Goal: Information Seeking & Learning: Compare options

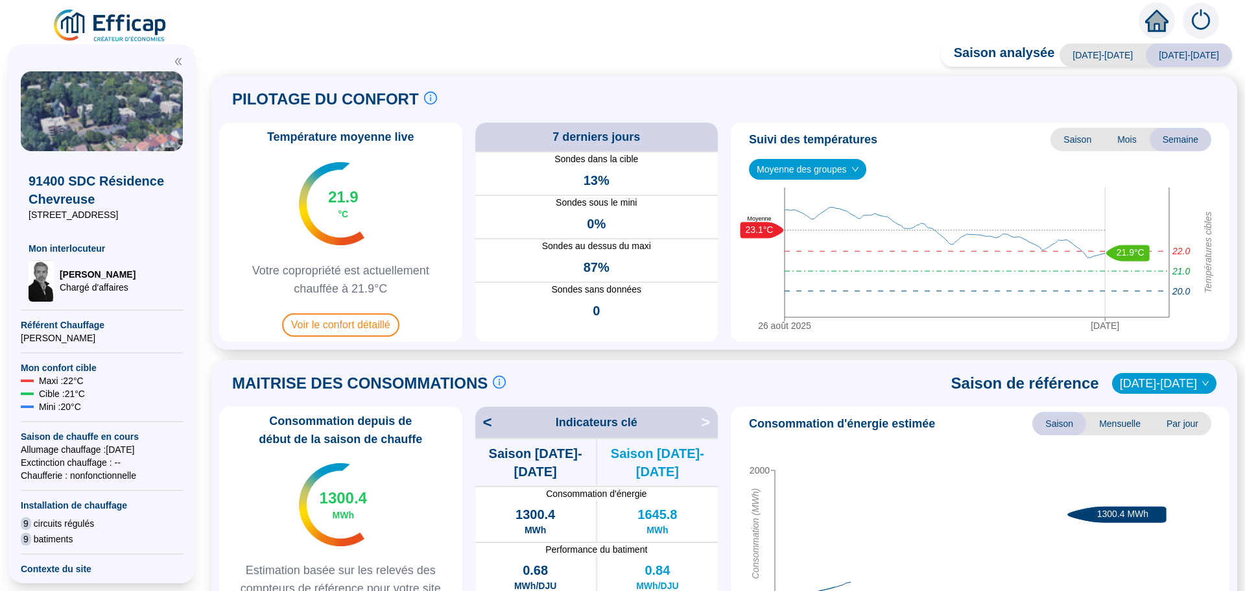
click at [337, 323] on span "Voir le confort détaillé" at bounding box center [340, 324] width 117 height 23
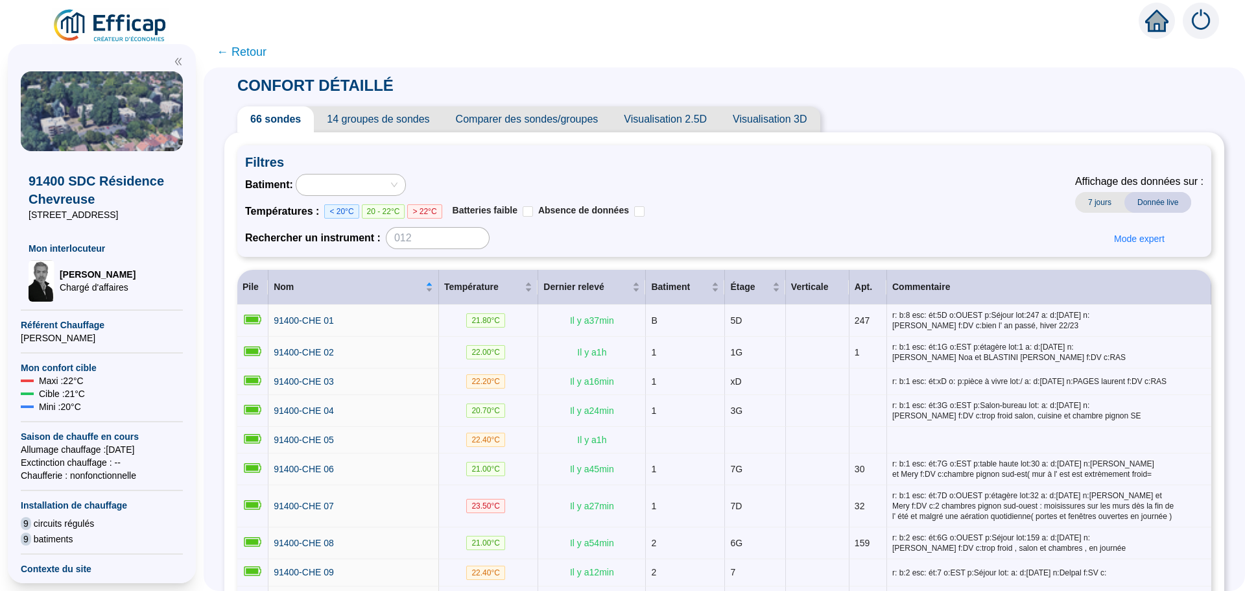
click at [540, 121] on span "Comparer des sondes/groupes" at bounding box center [527, 119] width 169 height 26
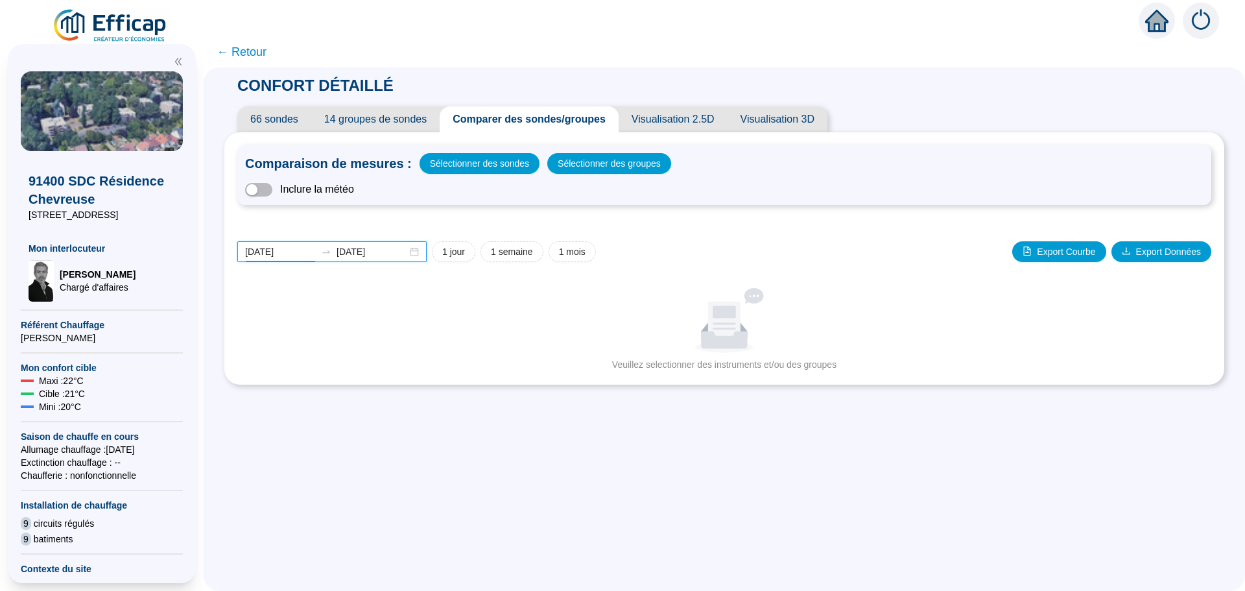
click at [302, 256] on input "[DATE]" at bounding box center [280, 252] width 71 height 14
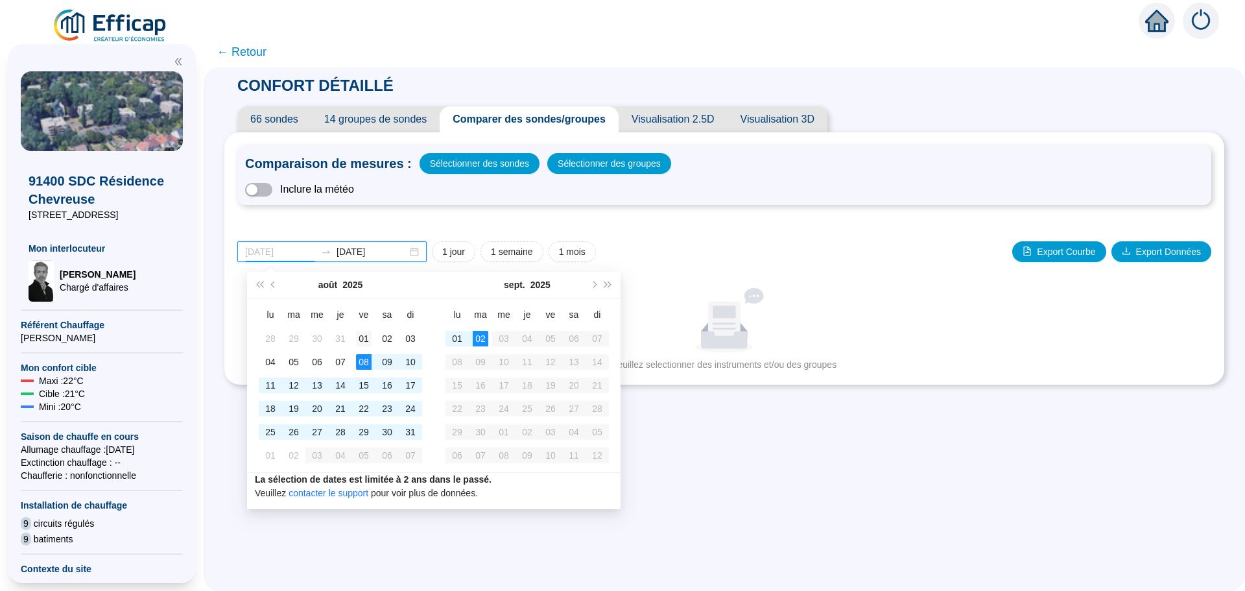
type input "[DATE]"
click at [364, 342] on div "01" at bounding box center [364, 339] width 16 height 16
type input "[DATE]"
click at [406, 432] on div "31" at bounding box center [411, 432] width 16 height 16
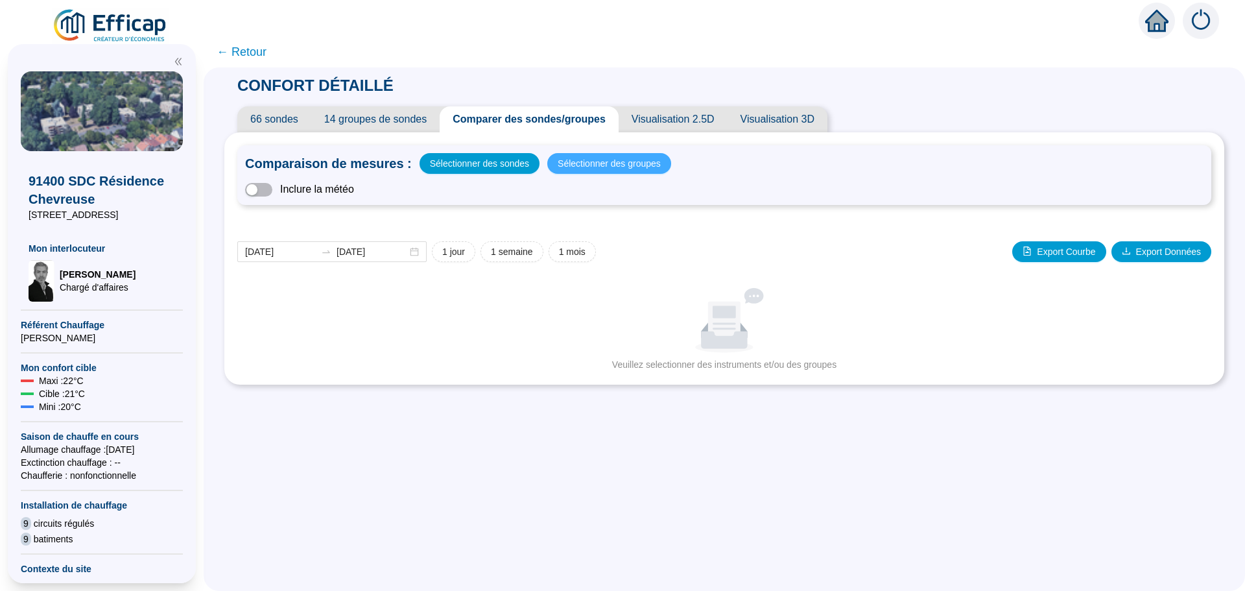
click at [597, 164] on span "Sélectionner des groupes" at bounding box center [609, 163] width 103 height 18
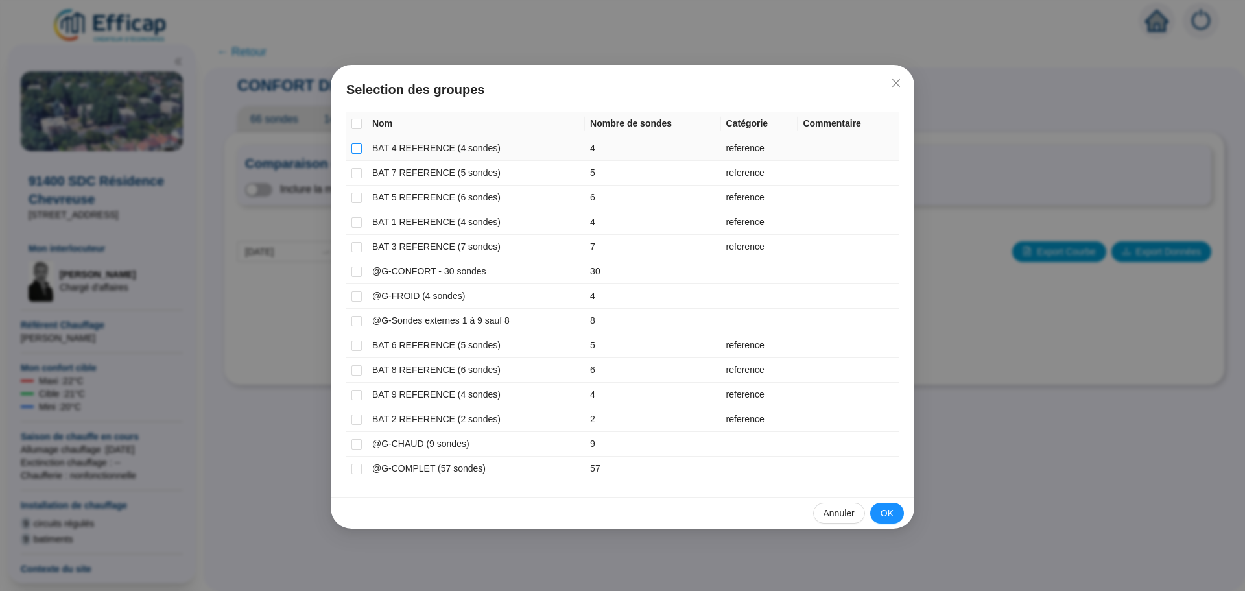
click at [355, 147] on input "checkbox" at bounding box center [356, 148] width 10 height 10
checkbox input "true"
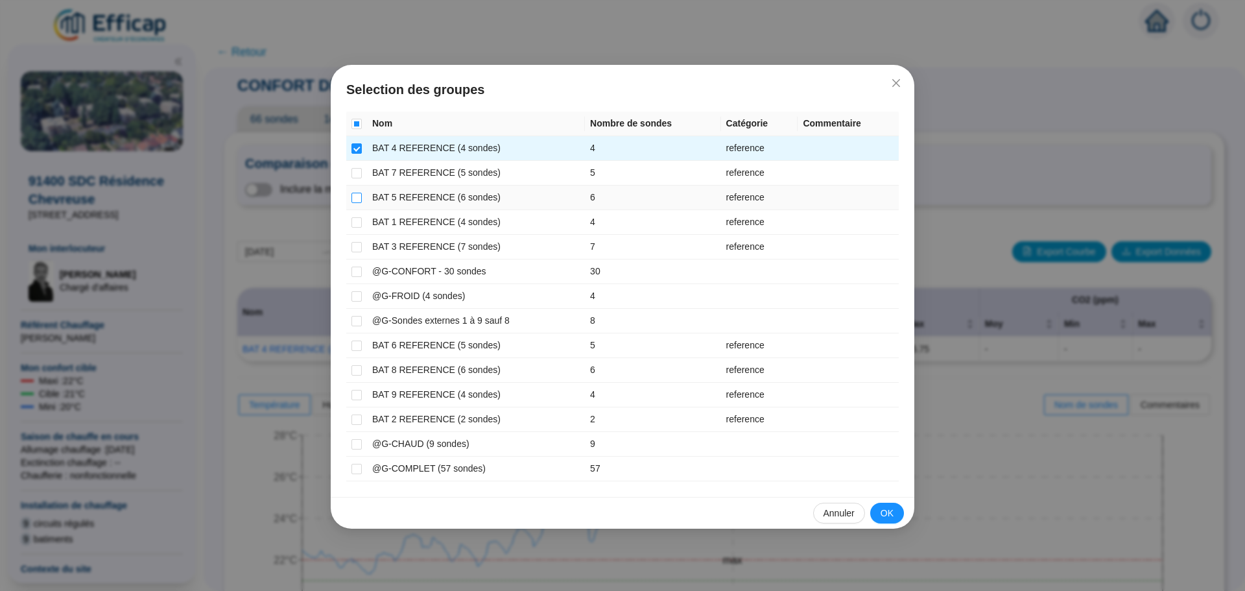
click at [359, 197] on input "checkbox" at bounding box center [356, 198] width 10 height 10
checkbox input "true"
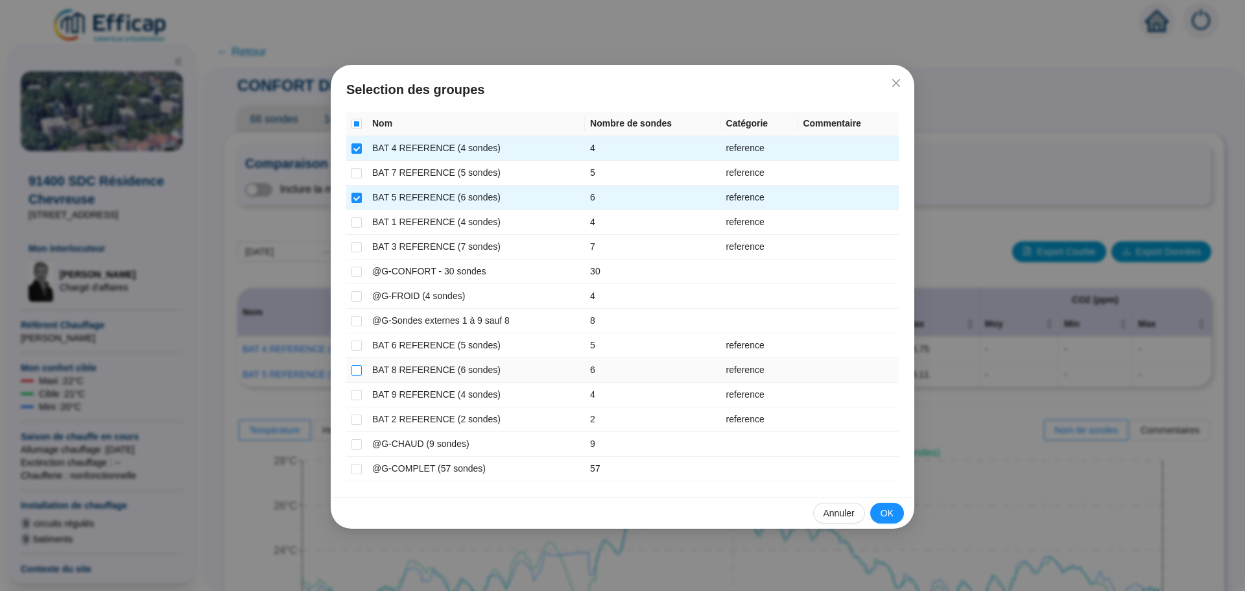
click at [357, 374] on input "checkbox" at bounding box center [356, 370] width 10 height 10
checkbox input "true"
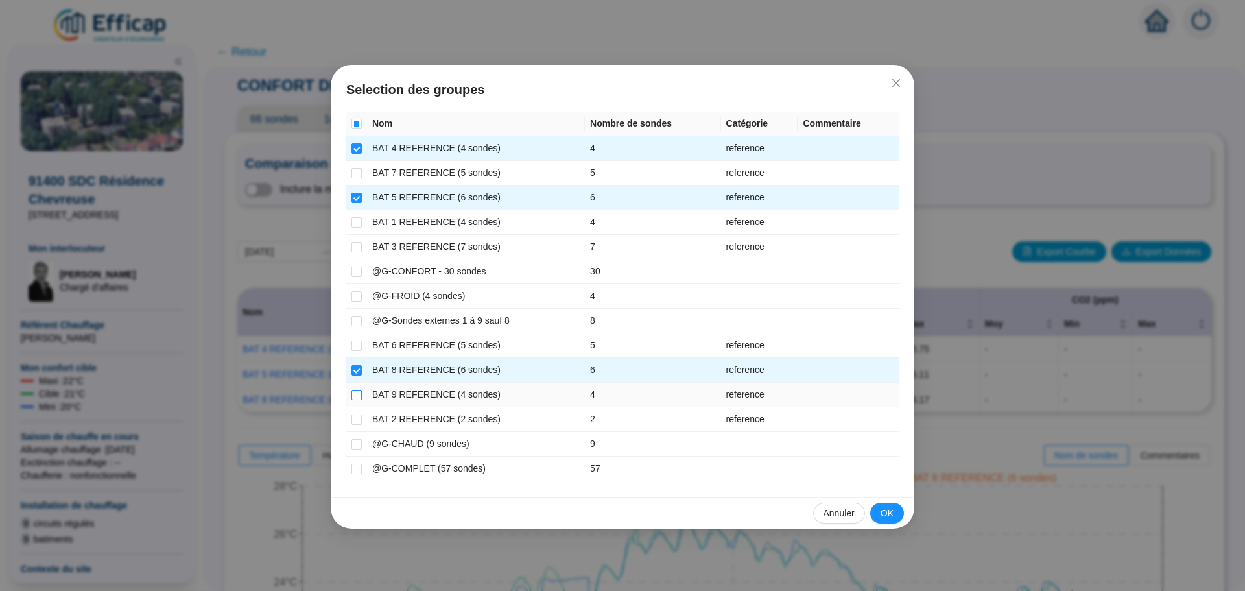
click at [357, 392] on input "checkbox" at bounding box center [356, 395] width 10 height 10
checkbox input "true"
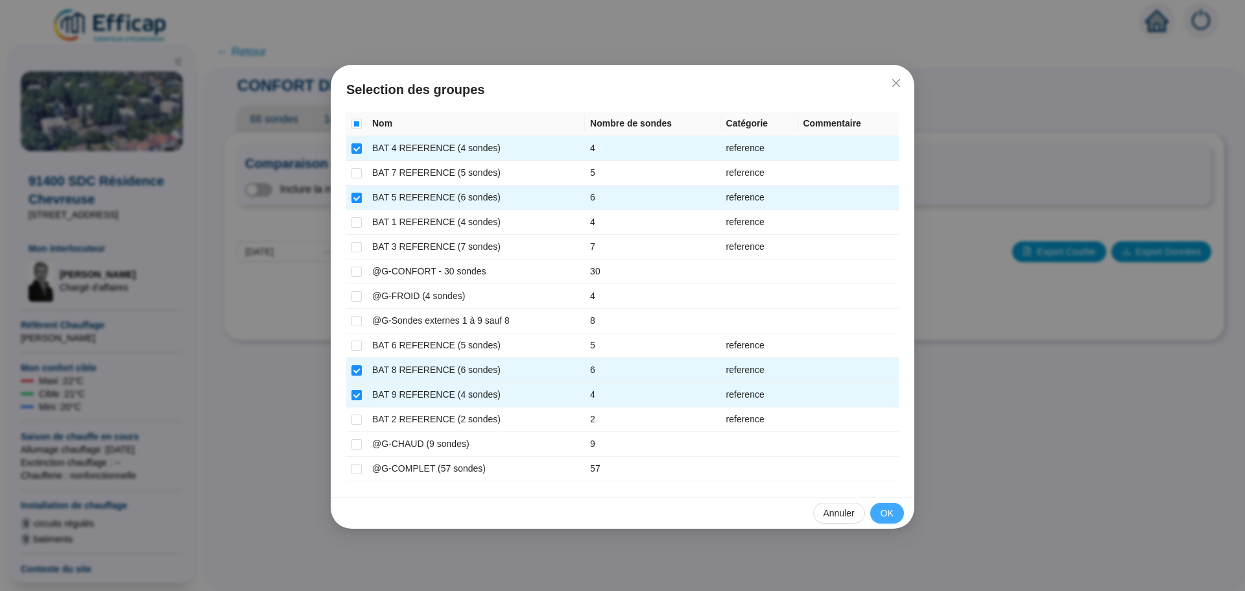
click at [883, 513] on span "OK" at bounding box center [887, 513] width 13 height 14
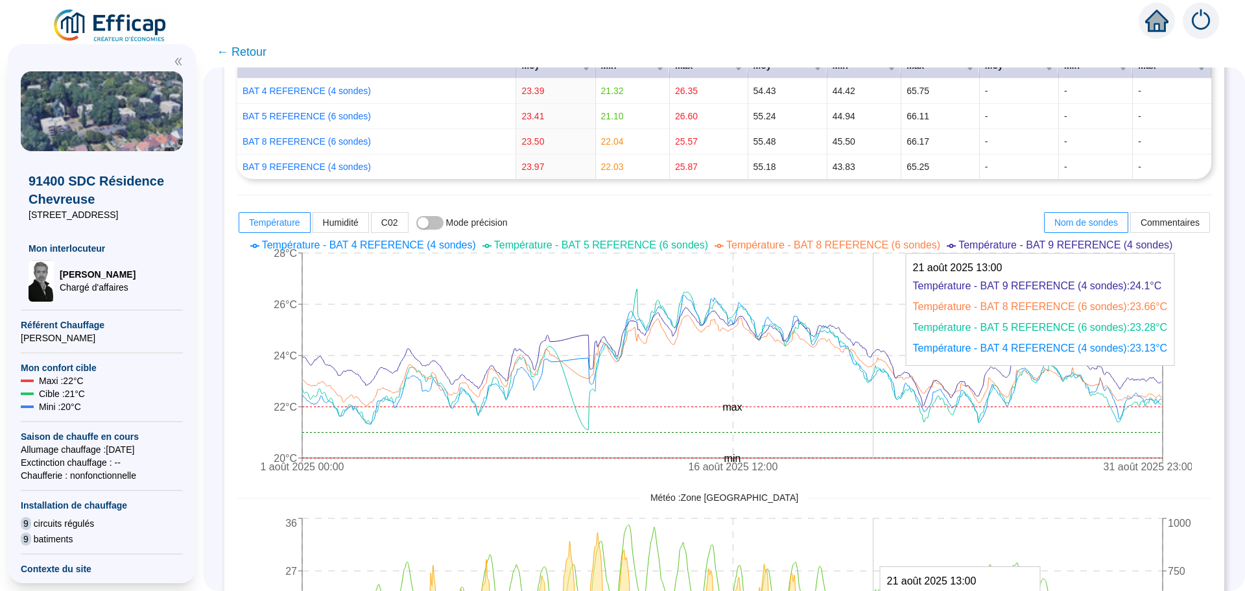
scroll to position [259, 0]
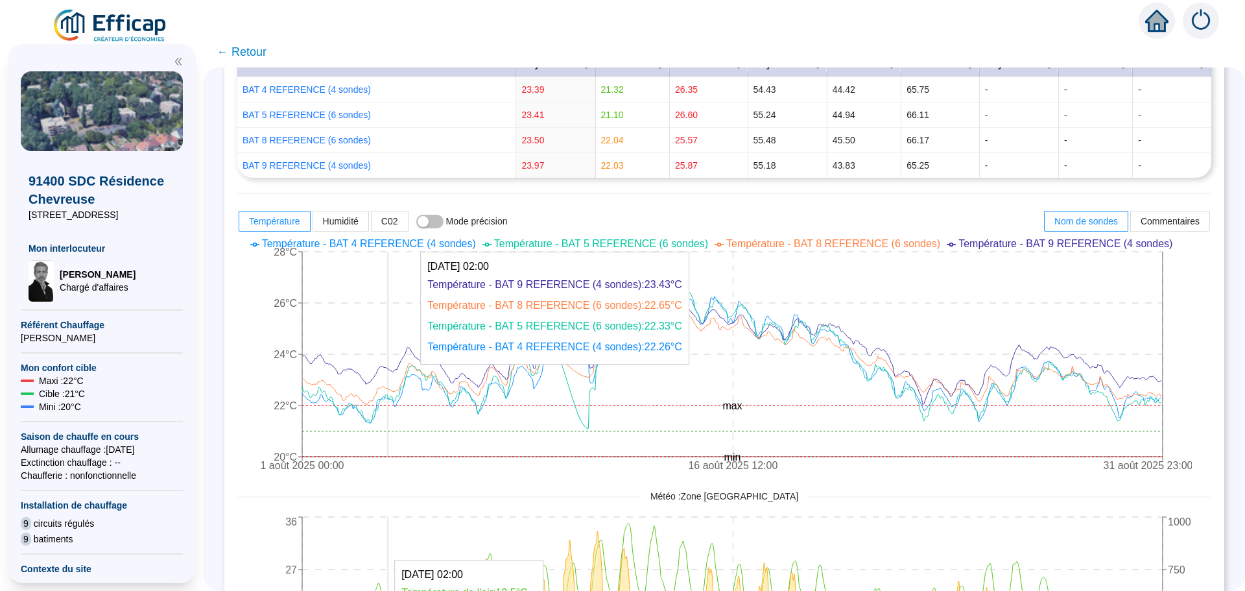
click at [398, 377] on icon "1 août 2025 00:00 16 août 2025 12:00 31 août 2025 23:00 20°C 22°C 24°C 26°C 28°…" at bounding box center [714, 356] width 955 height 246
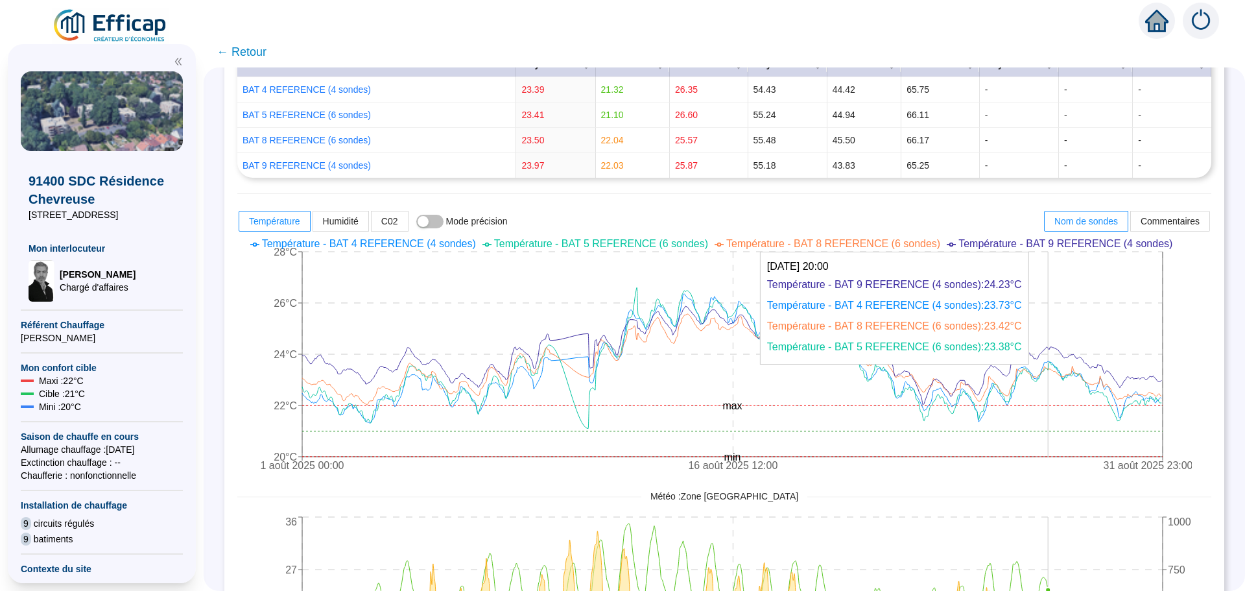
scroll to position [454, 0]
